Goal: Task Accomplishment & Management: Complete application form

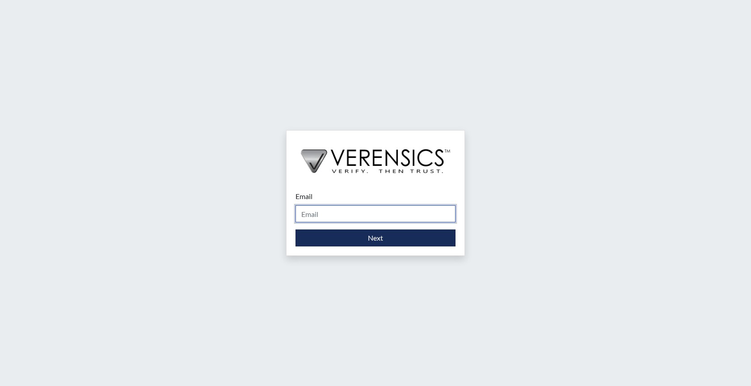
click at [356, 213] on input "Email" at bounding box center [375, 213] width 160 height 17
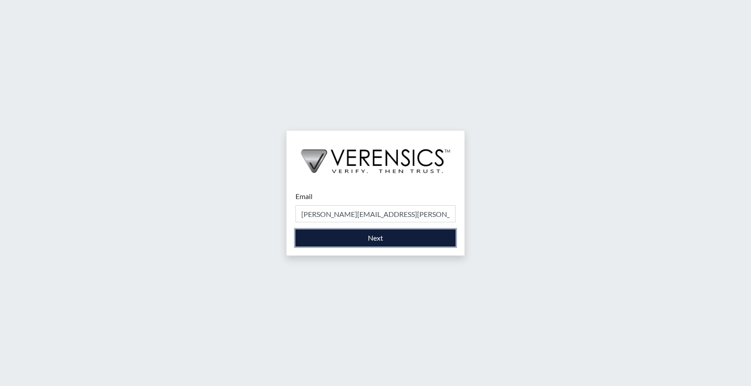
click at [371, 239] on button "Next" at bounding box center [375, 237] width 160 height 17
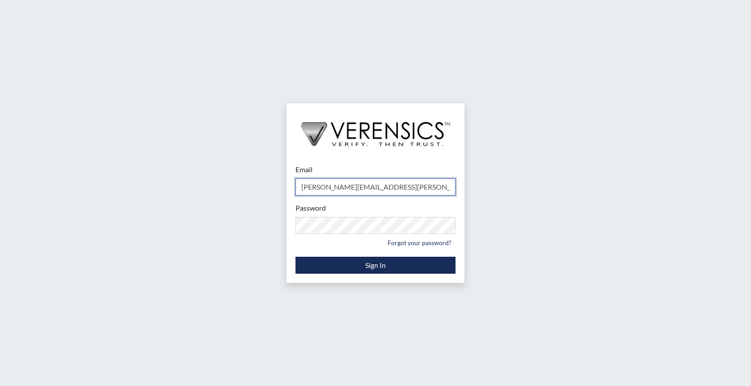
type input "[PERSON_NAME][EMAIL_ADDRESS][PERSON_NAME][DOMAIN_NAME]"
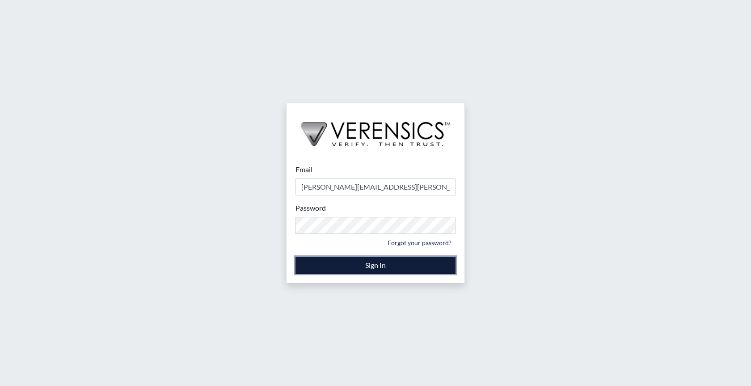
click at [386, 264] on button "Sign In" at bounding box center [375, 265] width 160 height 17
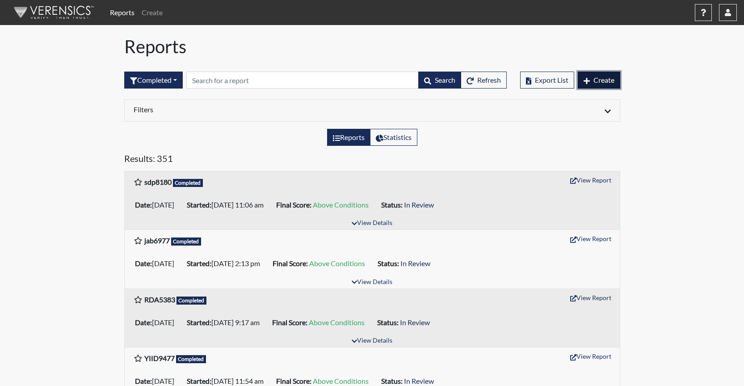
click at [601, 82] on span "Create" at bounding box center [604, 80] width 21 height 8
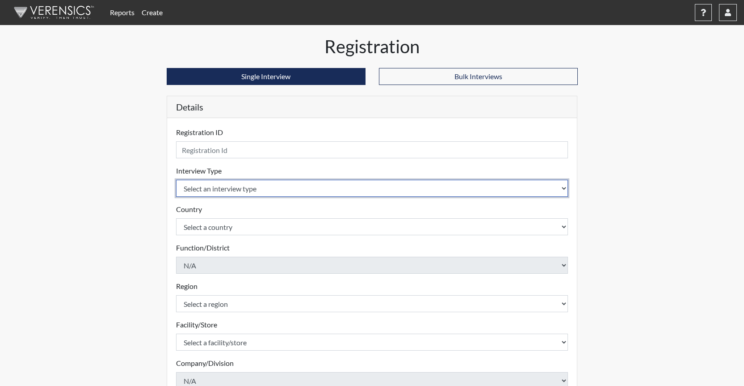
click at [565, 190] on select "Select an interview type Corrections Pre-Employment" at bounding box center [372, 188] width 392 height 17
select select "ff733e93-e1bf-11ea-9c9f-0eff0cf7eb8f"
click at [176, 180] on select "Select an interview type Corrections Pre-Employment" at bounding box center [372, 188] width 392 height 17
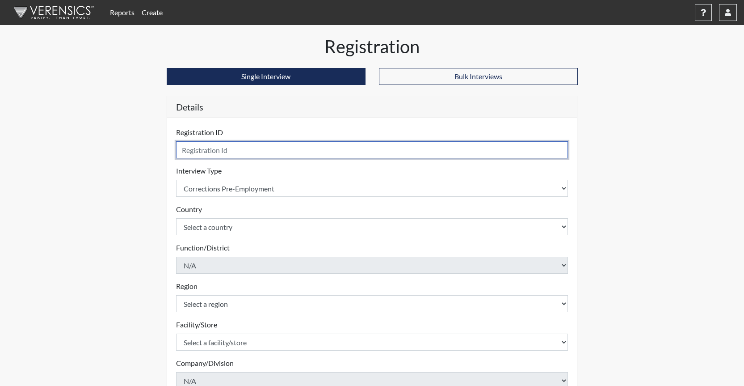
click at [252, 150] on input "text" at bounding box center [372, 149] width 392 height 17
type input "JD3804"
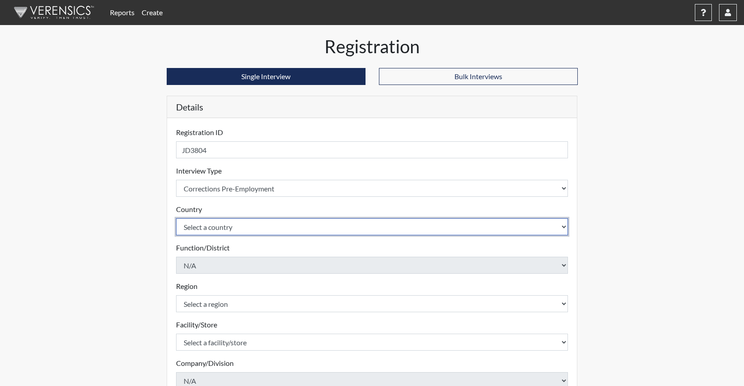
click at [563, 224] on select "Select a country [GEOGRAPHIC_DATA] [GEOGRAPHIC_DATA]" at bounding box center [372, 226] width 392 height 17
select select "united-states-of-[GEOGRAPHIC_DATA]"
click at [176, 218] on select "Select a country [GEOGRAPHIC_DATA] [GEOGRAPHIC_DATA]" at bounding box center [372, 226] width 392 height 17
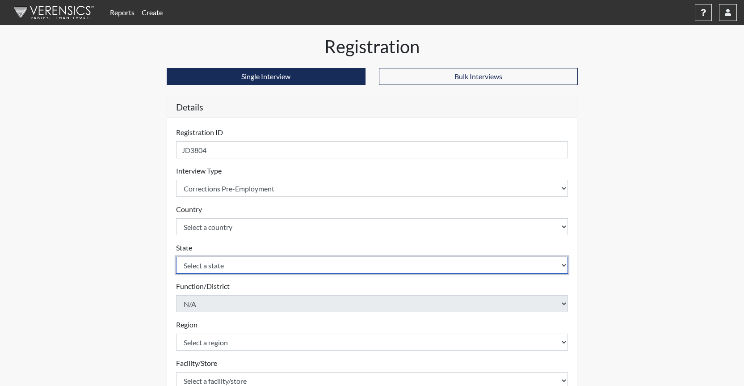
click at [565, 262] on select "Select a state [US_STATE] [US_STATE] [US_STATE] [US_STATE] [US_STATE] [US_STATE…" at bounding box center [372, 265] width 392 height 17
select select "GA"
click at [176, 257] on select "Select a state [US_STATE] [US_STATE] [US_STATE] [US_STATE] [US_STATE] [US_STATE…" at bounding box center [372, 265] width 392 height 17
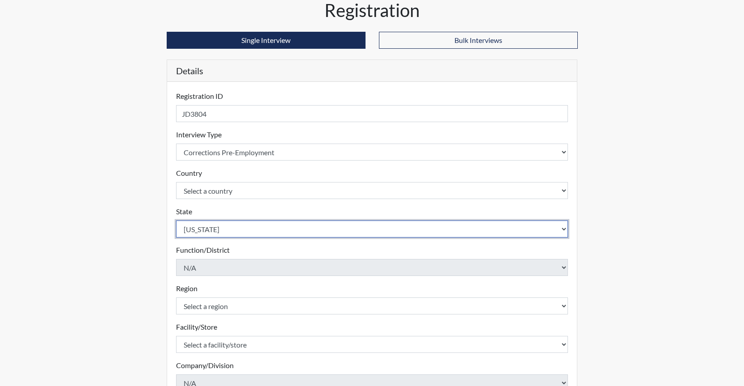
scroll to position [89, 0]
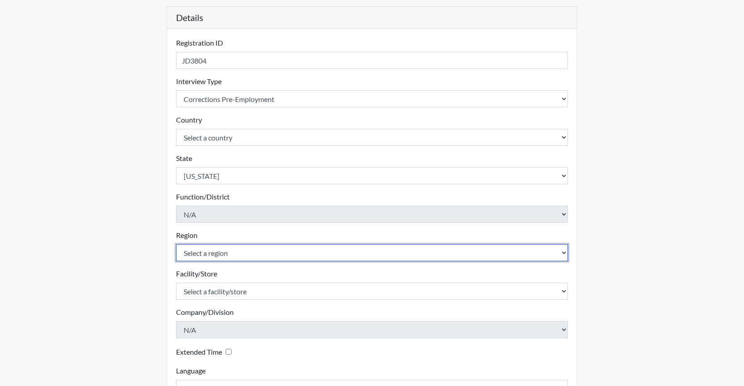
click at [565, 253] on select "Select a region [GEOGRAPHIC_DATA]" at bounding box center [372, 252] width 392 height 17
select select "8bdab1f8-09d2-48bf-ae6d-f2dae3084107"
click at [176, 244] on select "Select a region [GEOGRAPHIC_DATA]" at bounding box center [372, 252] width 392 height 17
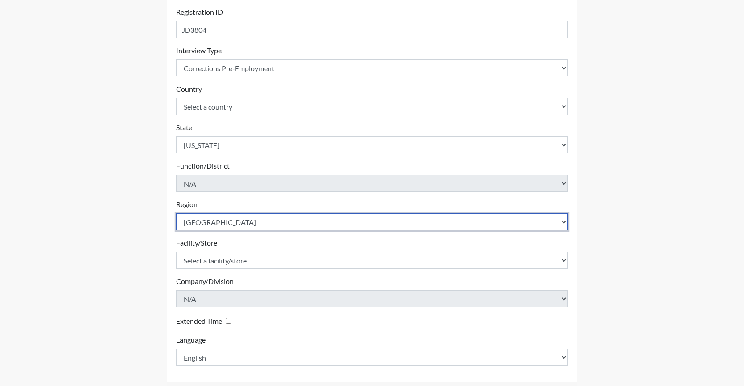
scroll to position [156, 0]
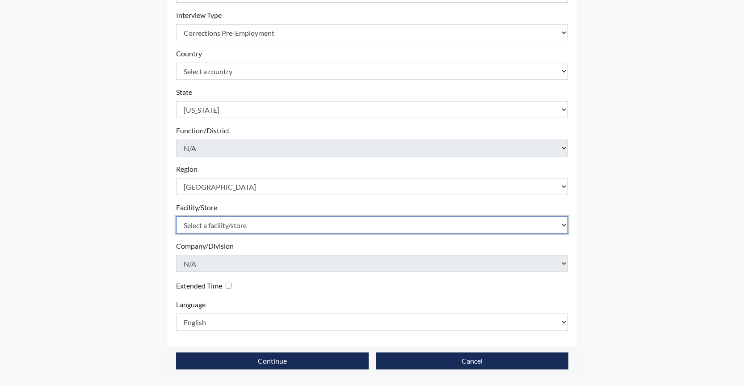
click at [566, 224] on select "Select a facility/store GD&CP SMU*+" at bounding box center [372, 224] width 392 height 17
select select "43ff33d3-b326-4461-b740-f0025afaca61"
click at [176, 216] on select "Select a facility/store GD&CP SMU*+" at bounding box center [372, 224] width 392 height 17
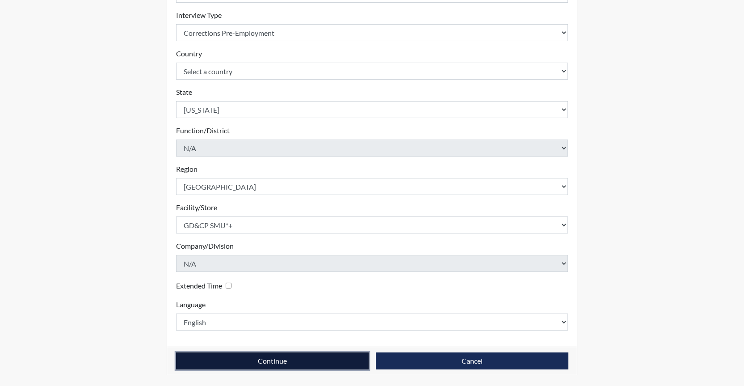
click at [287, 362] on button "Continue" at bounding box center [272, 360] width 193 height 17
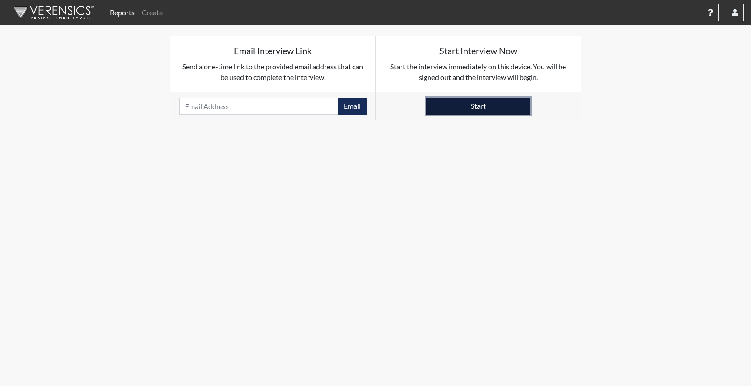
click at [478, 107] on button "Start" at bounding box center [478, 105] width 104 height 17
